Goal: Transaction & Acquisition: Purchase product/service

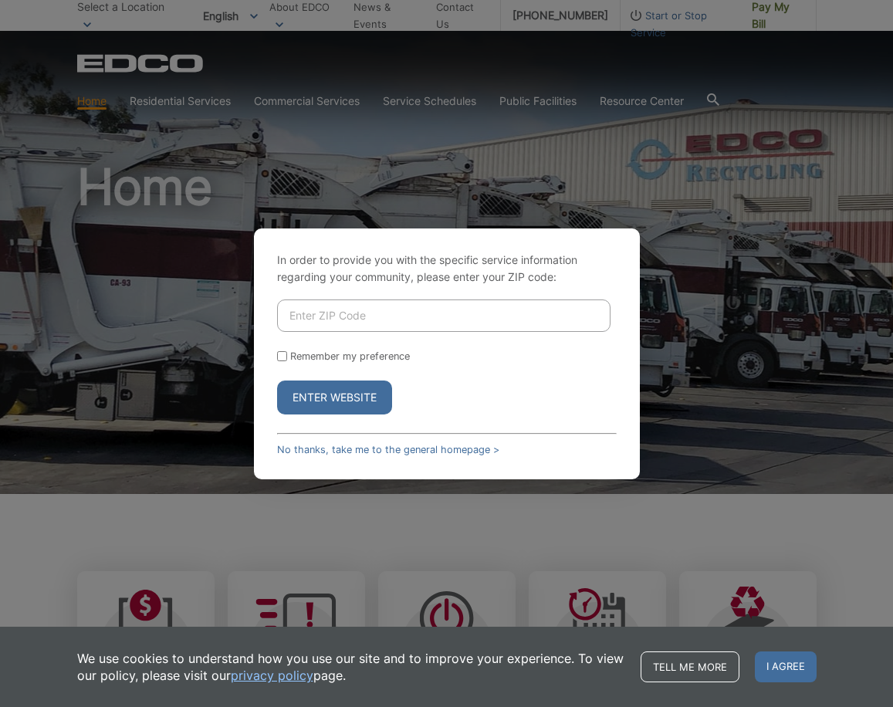
click at [363, 312] on input "Enter ZIP Code" at bounding box center [443, 315] width 333 height 32
type input "90275"
click at [334, 397] on button "Enter Website" at bounding box center [334, 397] width 115 height 34
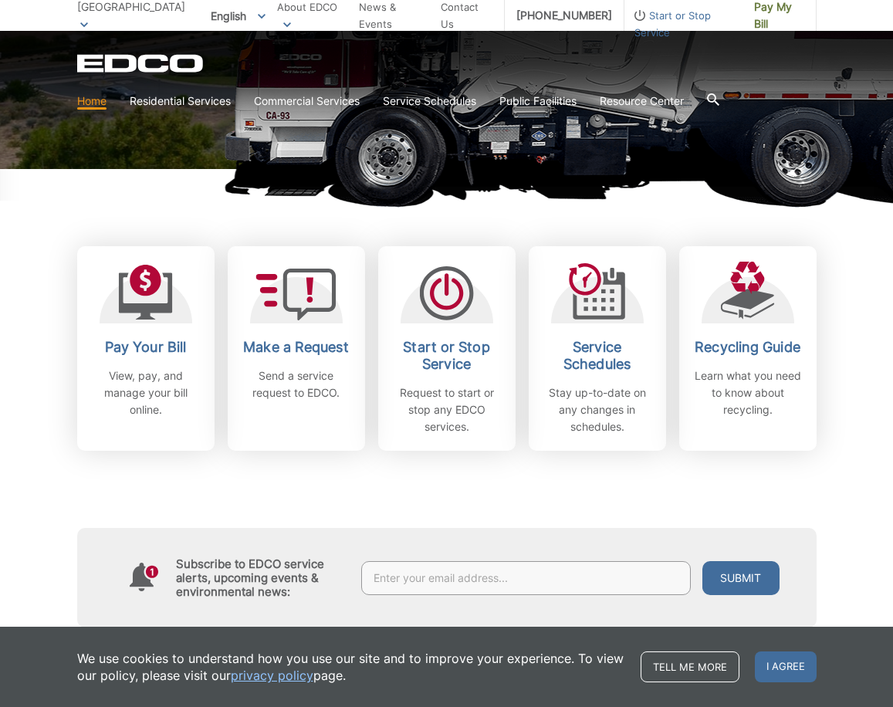
scroll to position [345, 0]
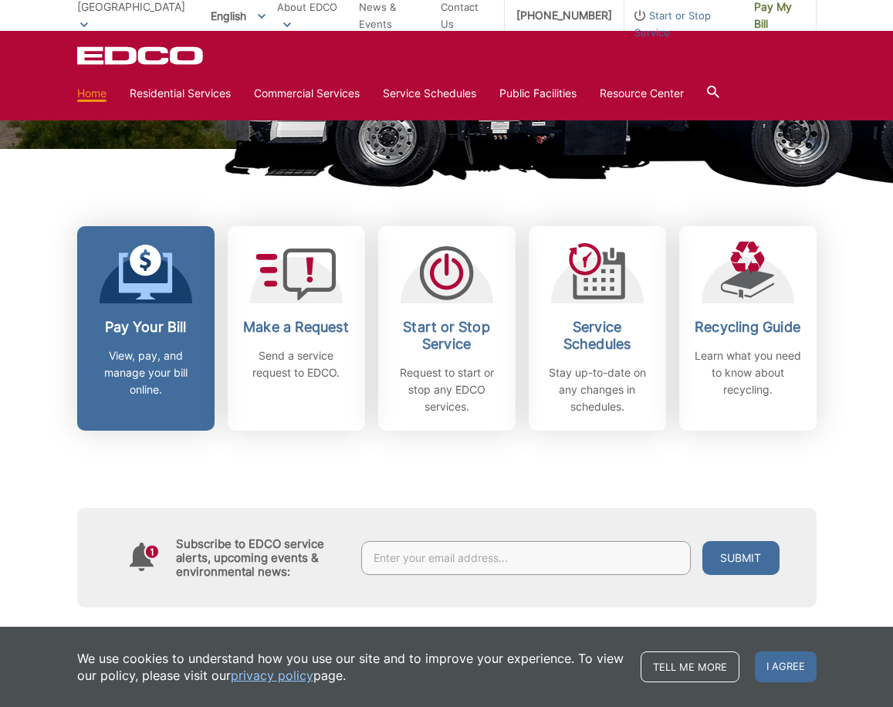
click at [182, 313] on link "Pay Your Bill View, pay, and manage your bill online." at bounding box center [145, 328] width 137 height 204
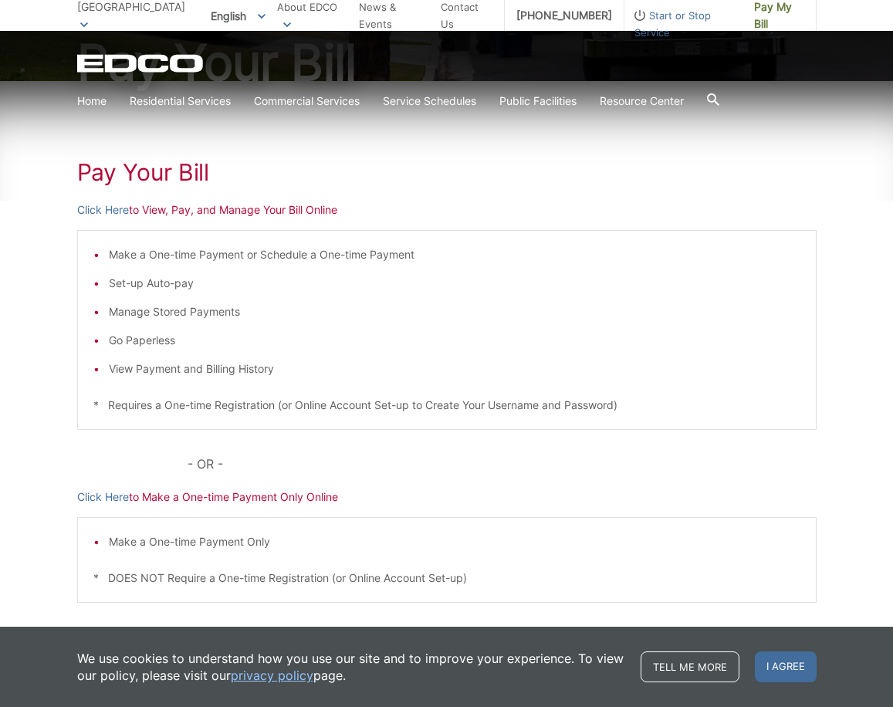
scroll to position [191, 0]
click at [92, 494] on link "Click Here" at bounding box center [103, 495] width 52 height 17
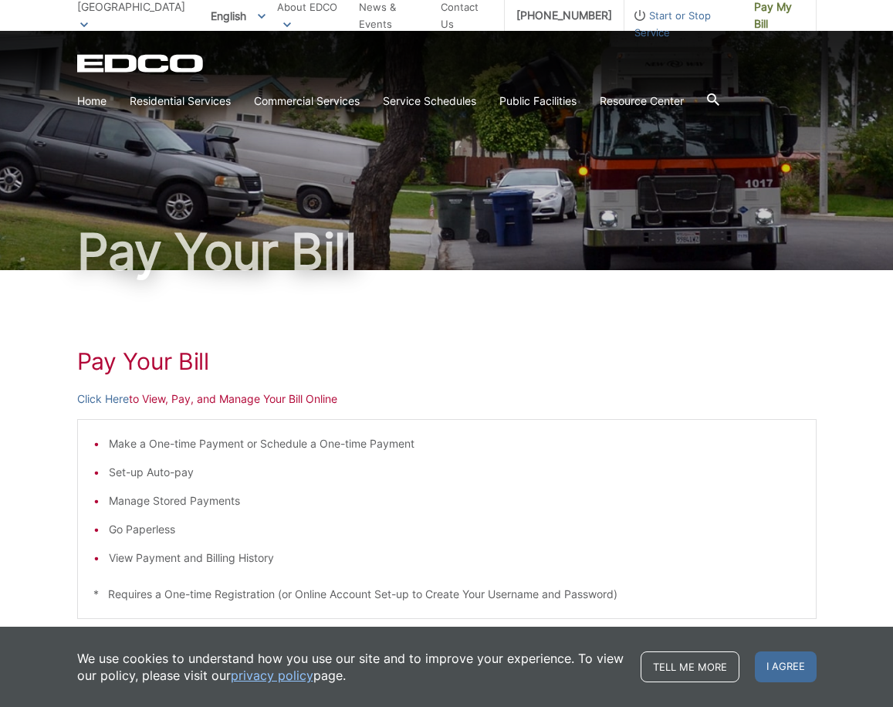
scroll to position [78, 0]
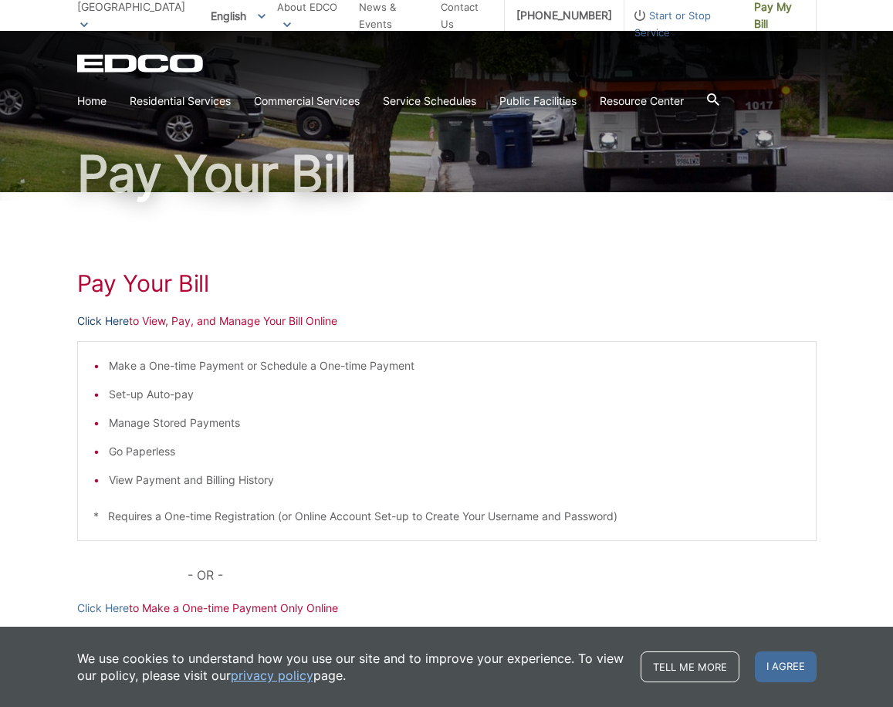
click at [103, 319] on link "Click Here" at bounding box center [103, 320] width 52 height 17
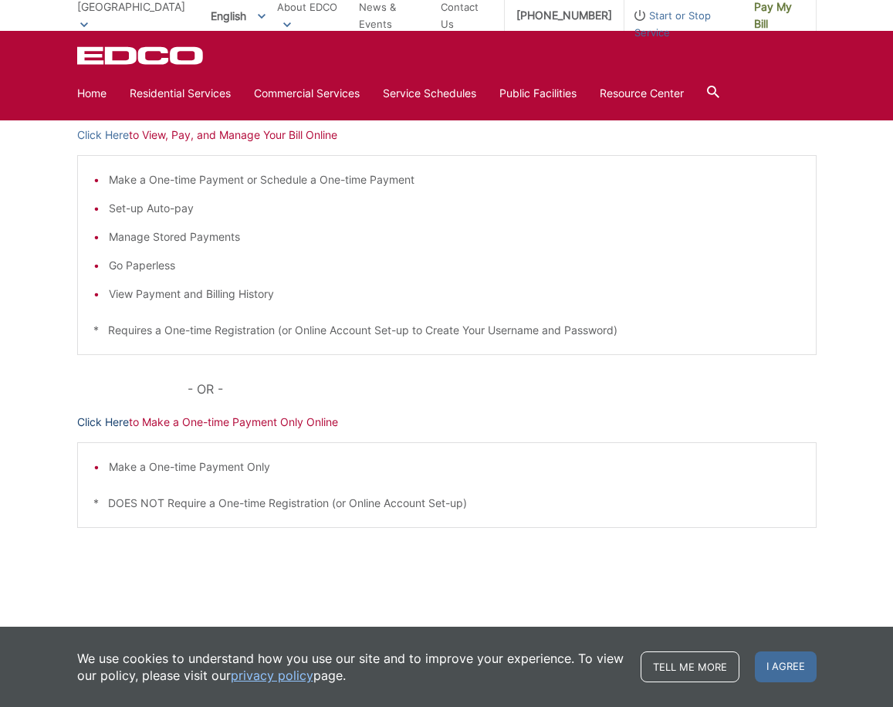
scroll to position [264, 0]
click at [105, 422] on link "Click Here" at bounding box center [103, 422] width 52 height 17
